Goal: Task Accomplishment & Management: Manage account settings

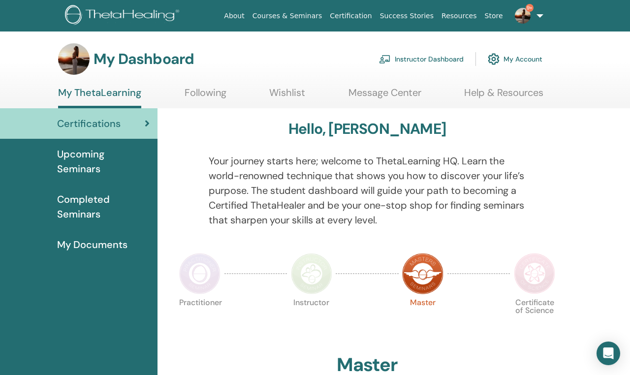
click at [412, 60] on link "Instructor Dashboard" at bounding box center [421, 59] width 85 height 22
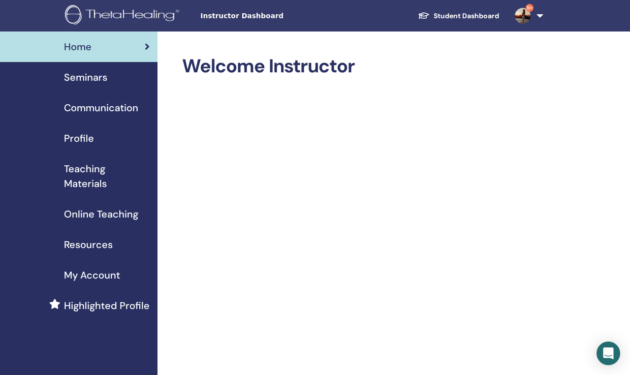
click at [109, 76] on div "Seminars" at bounding box center [79, 77] width 142 height 15
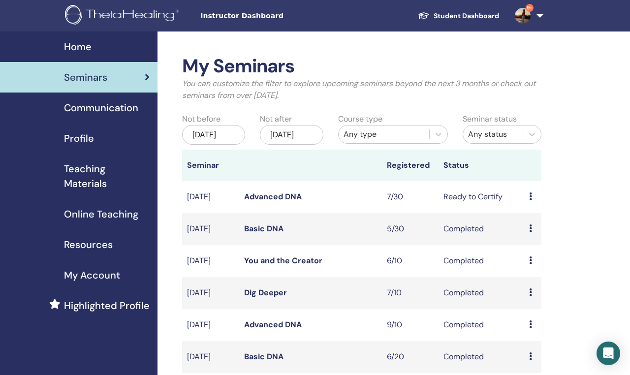
click at [288, 202] on link "Advanced DNA" at bounding box center [273, 197] width 58 height 10
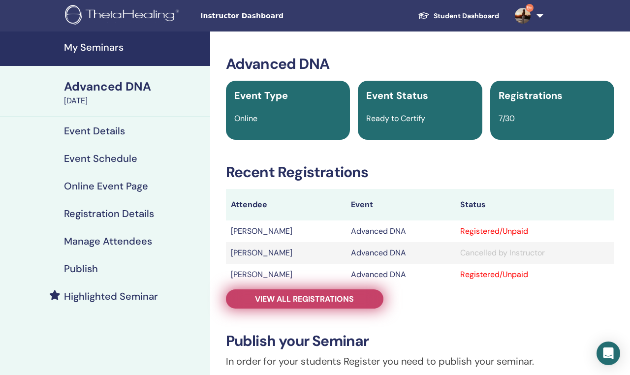
click at [302, 300] on span "View all registrations" at bounding box center [304, 299] width 99 height 10
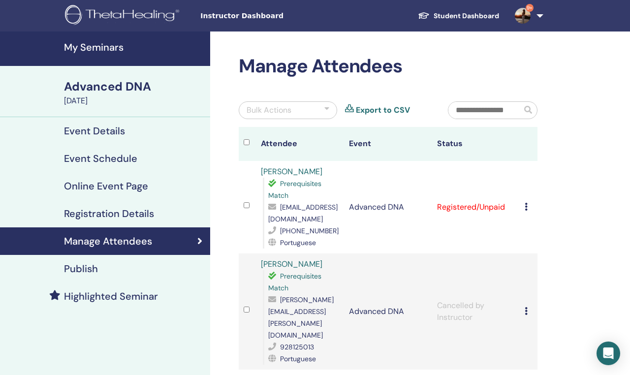
click at [310, 105] on div "Bulk Actions" at bounding box center [288, 110] width 98 height 18
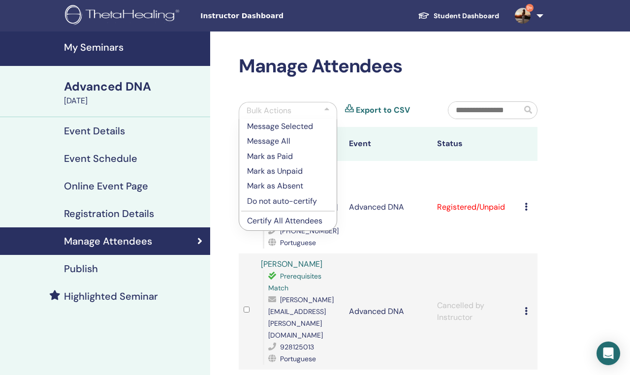
click at [263, 203] on p "Do not auto-certify" at bounding box center [288, 201] width 82 height 12
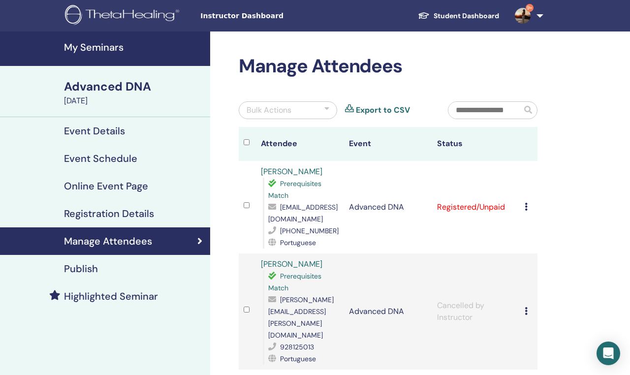
click at [304, 104] on div "Bulk Actions" at bounding box center [288, 110] width 98 height 18
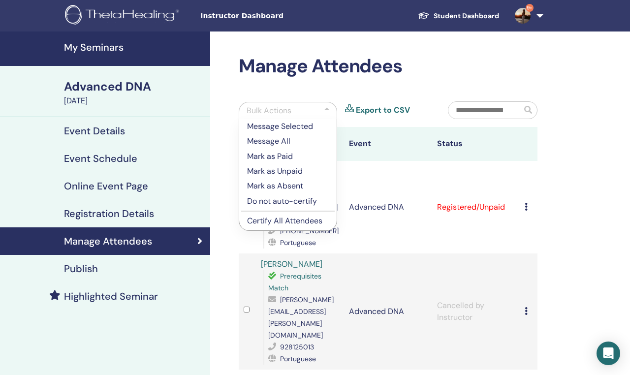
click at [308, 203] on p "Do not auto-certify" at bounding box center [288, 201] width 82 height 12
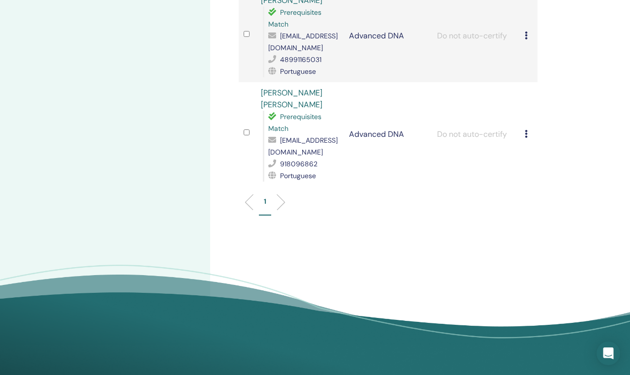
scroll to position [689, 0]
